Goal: Task Accomplishment & Management: Manage account settings

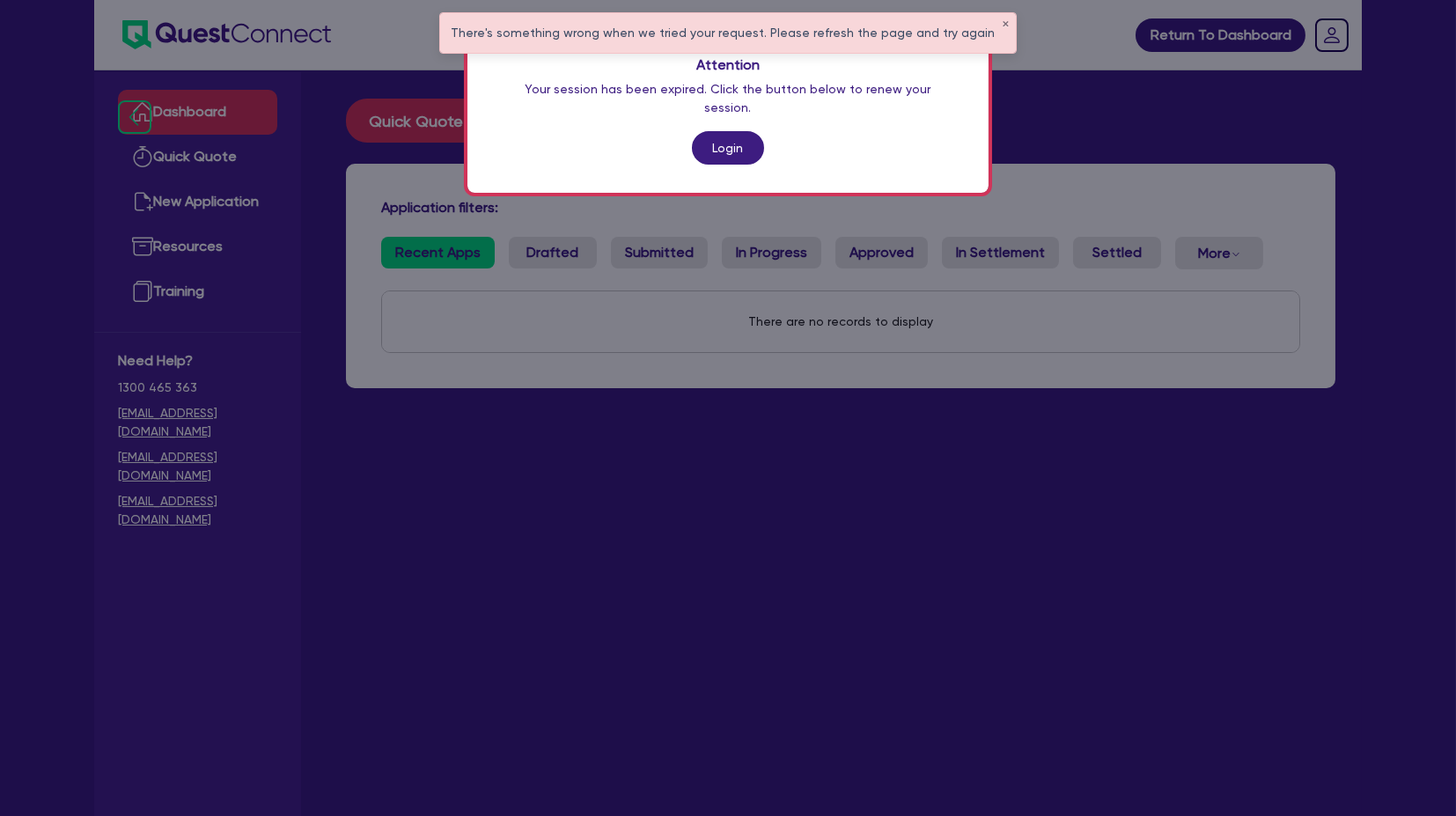
click at [724, 148] on div "Attention Your session has been expired. Click the button below to renew your s…" at bounding box center [727, 110] width 521 height 165
click at [719, 131] on link "Login" at bounding box center [728, 148] width 72 height 33
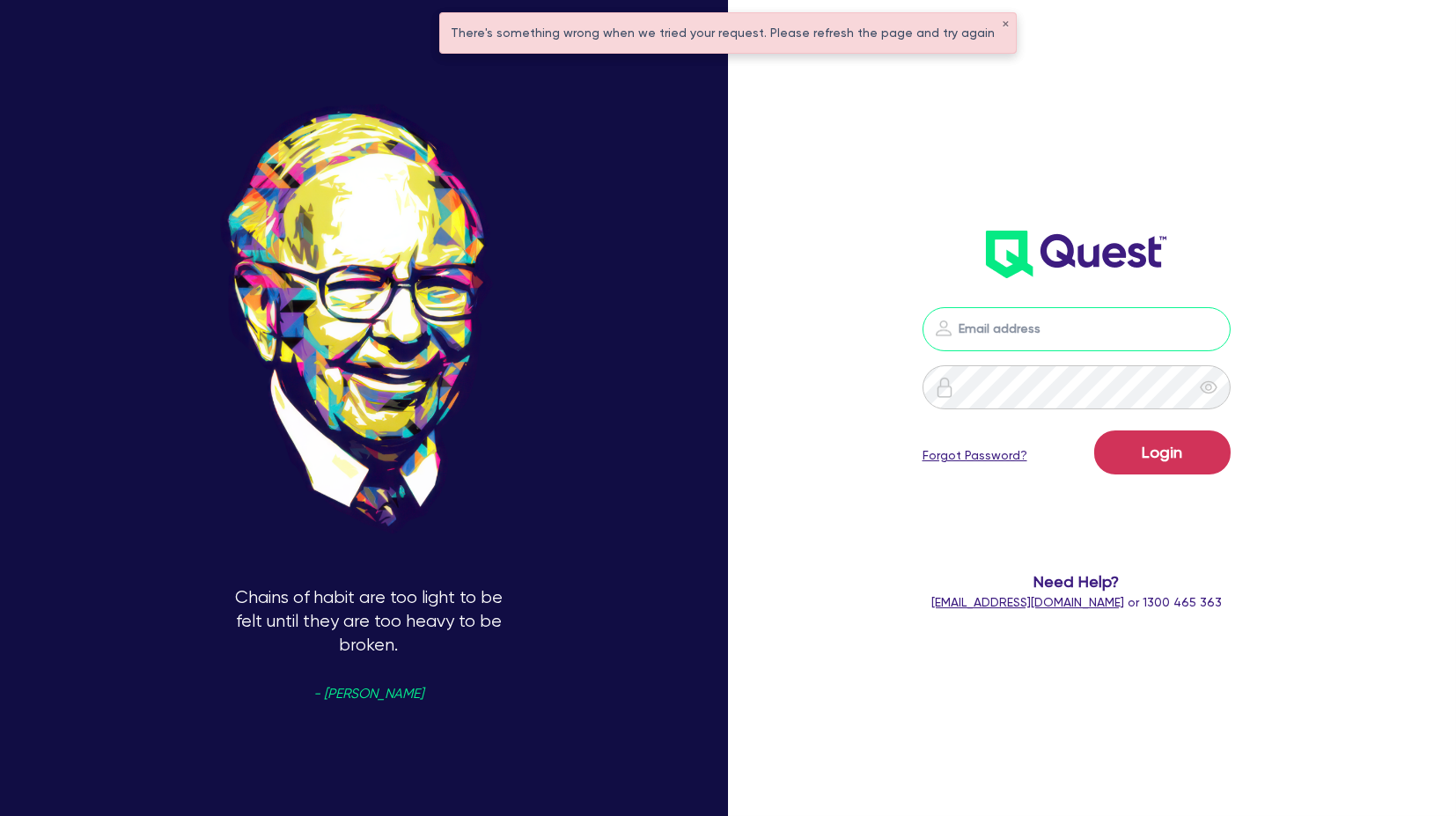
click at [993, 337] on input "email" at bounding box center [1076, 328] width 308 height 44
click at [1051, 326] on input "email" at bounding box center [1076, 328] width 308 height 44
click at [1055, 330] on input "email" at bounding box center [1076, 328] width 308 height 44
click at [705, 257] on div "Chains of habit are too light to be felt until they are too heavy to be broken.…" at bounding box center [369, 408] width 738 height 948
click at [1002, 21] on button "✕" at bounding box center [1005, 24] width 7 height 9
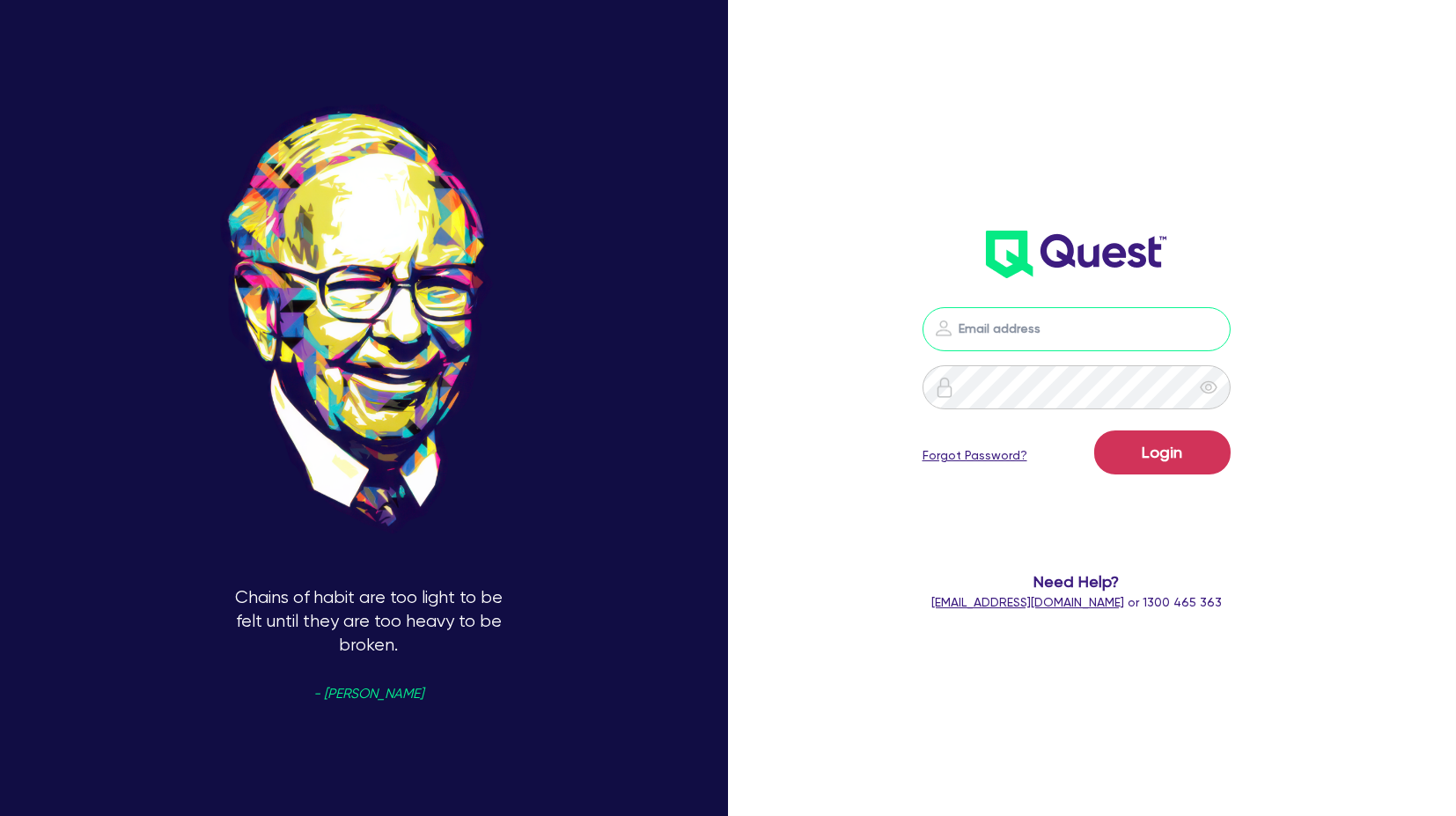
click at [1001, 317] on input "email" at bounding box center [1076, 328] width 308 height 44
click at [1013, 350] on input "email" at bounding box center [1076, 328] width 308 height 44
click at [1018, 340] on input "email" at bounding box center [1076, 328] width 308 height 44
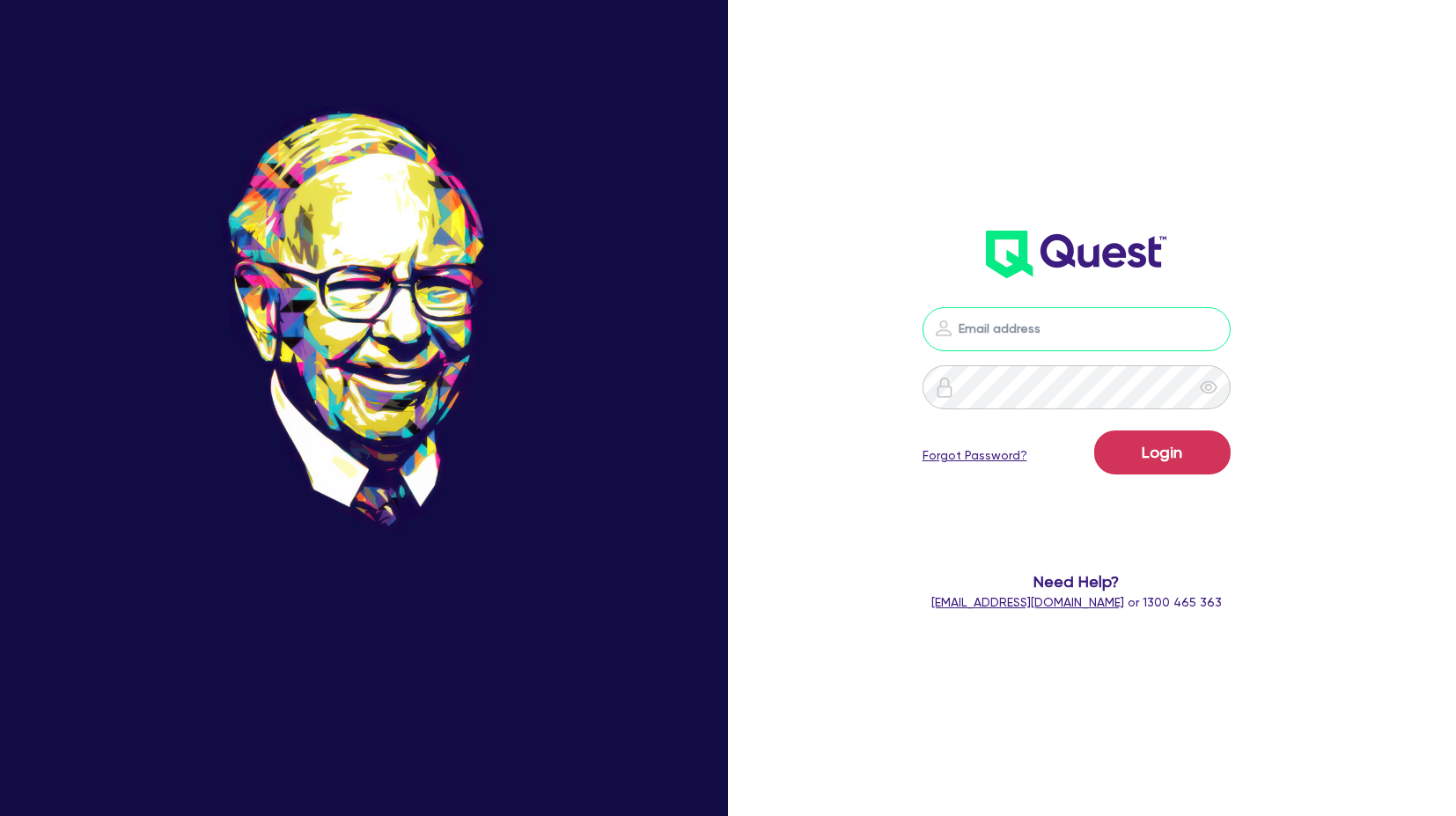
click at [1018, 340] on input "email" at bounding box center [1076, 328] width 308 height 44
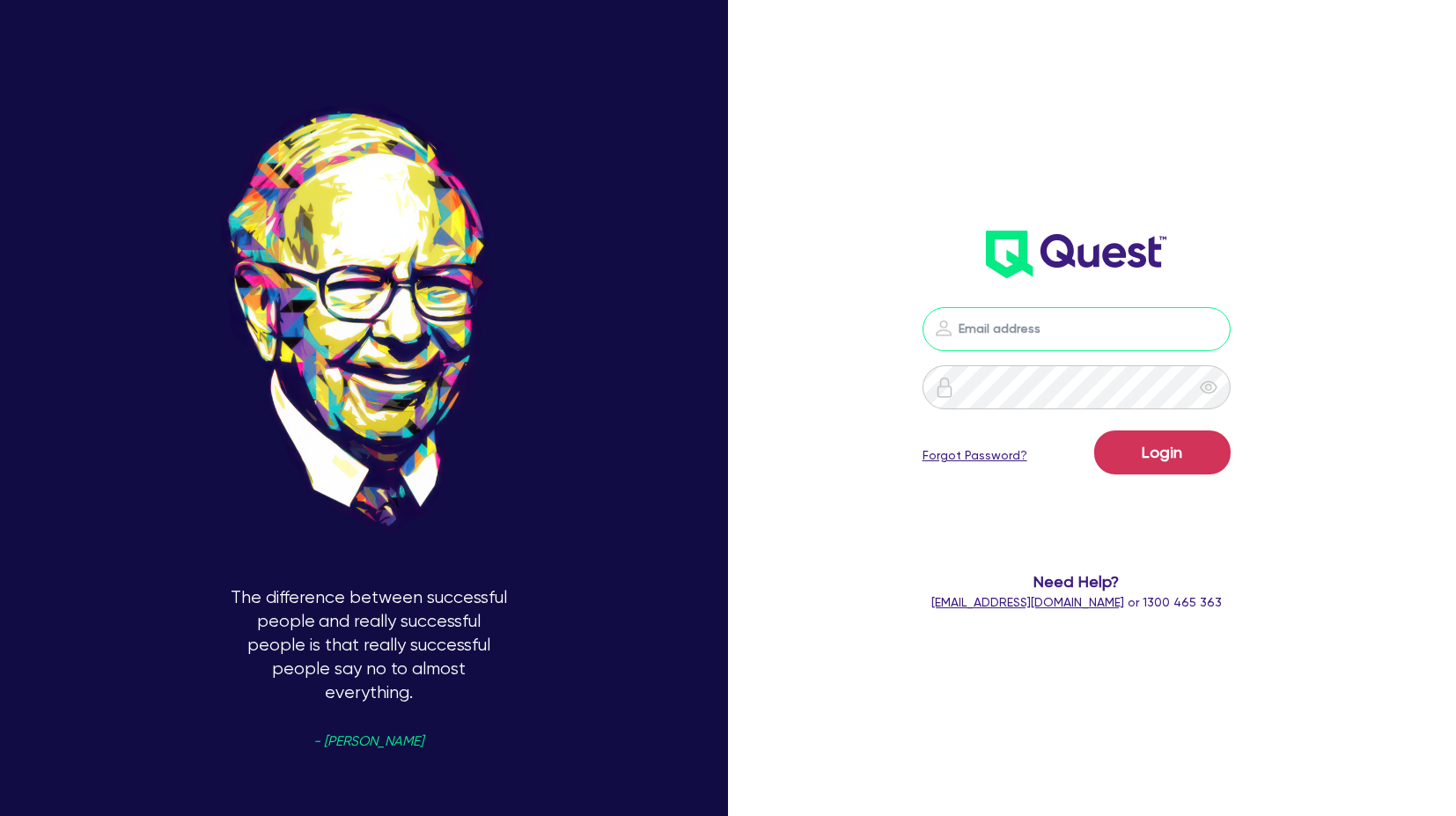
click at [1014, 326] on input "email" at bounding box center [1076, 328] width 308 height 44
type input "[PERSON_NAME][EMAIL_ADDRESS][PERSON_NAME][DOMAIN_NAME]"
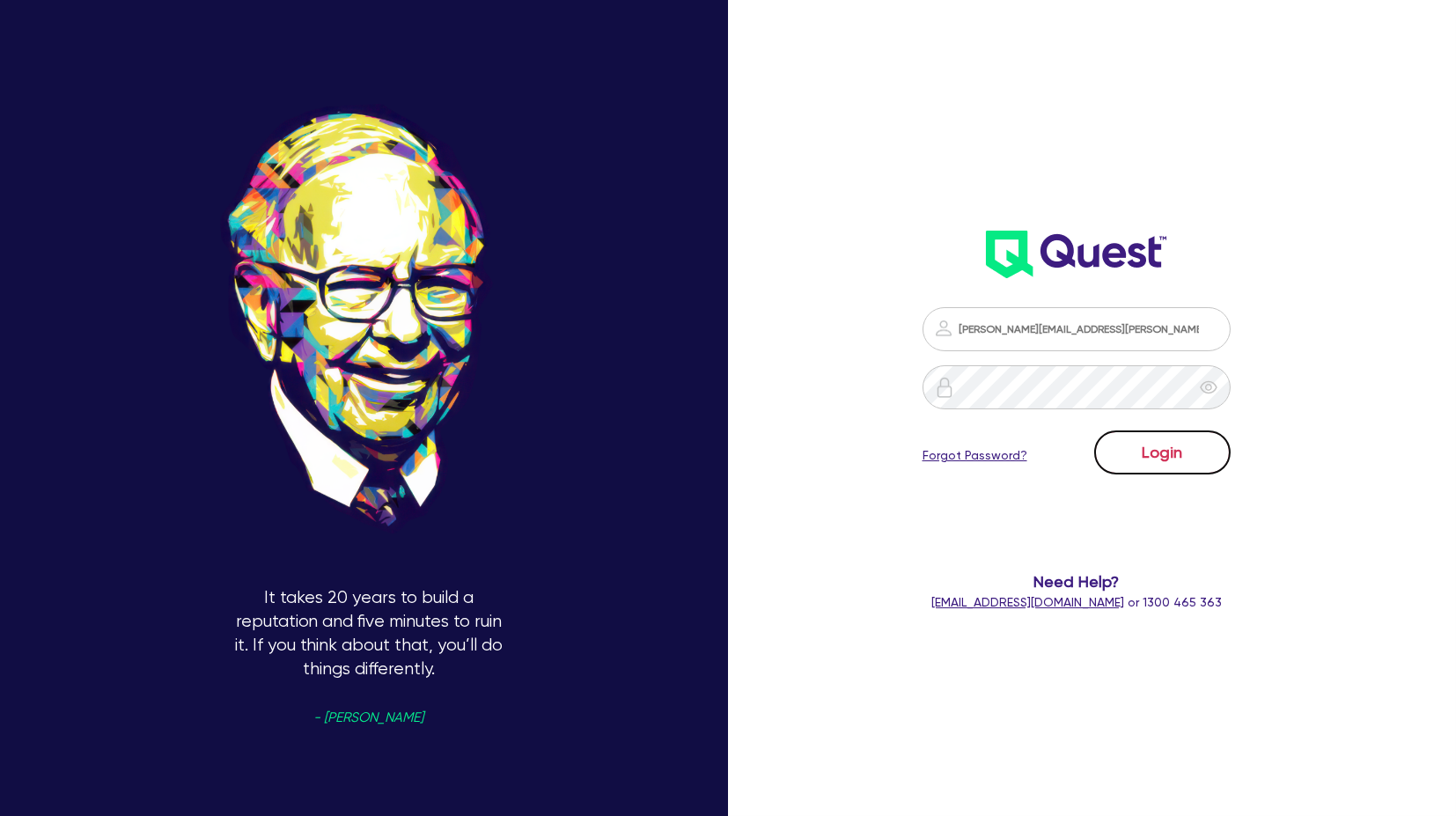
click at [1166, 468] on button "Login" at bounding box center [1163, 452] width 137 height 44
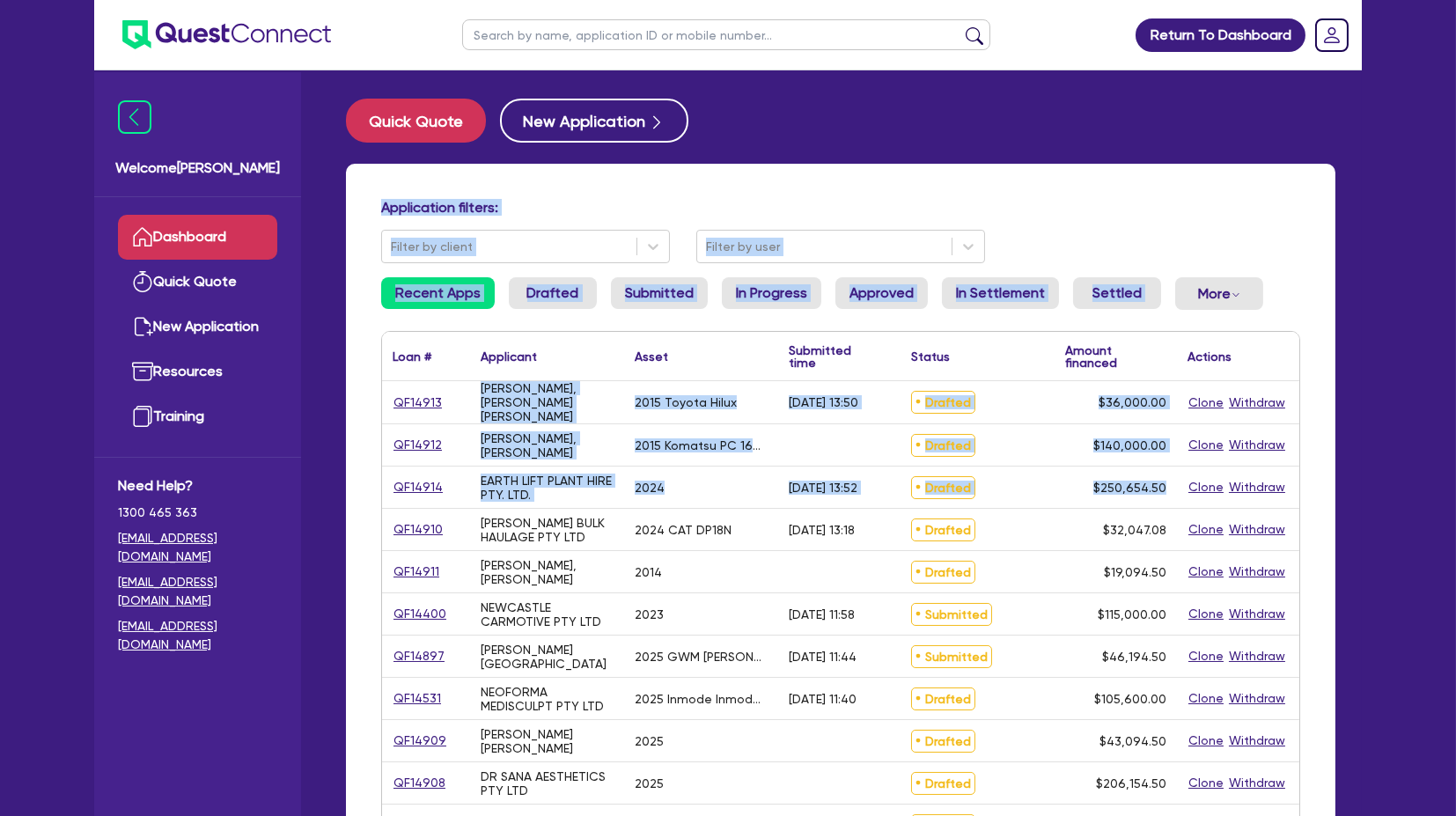
drag, startPoint x: 1166, startPoint y: 468, endPoint x: 1018, endPoint y: -119, distance: 605.4
click at [1018, 0] on html "Return To Dashboard Edit Profile Logout Welcome [PERSON_NAME] Quick Quote New A…" at bounding box center [728, 711] width 1456 height 1421
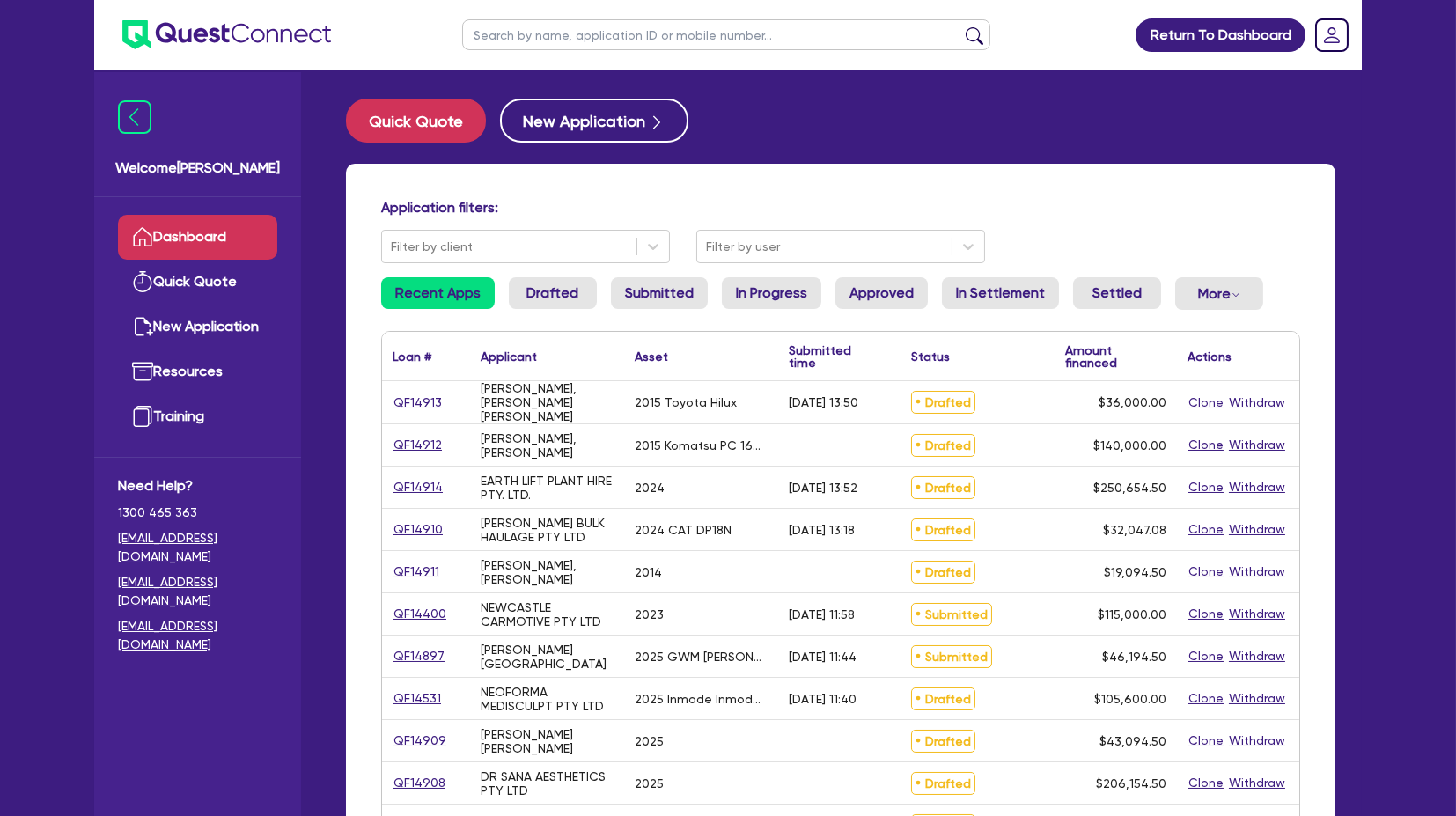
click at [151, 710] on div "Welcome [PERSON_NAME] Quick Quote New Application Ref Company Ref Salesperson R…" at bounding box center [198, 444] width 207 height 743
